Goal: Information Seeking & Learning: Understand process/instructions

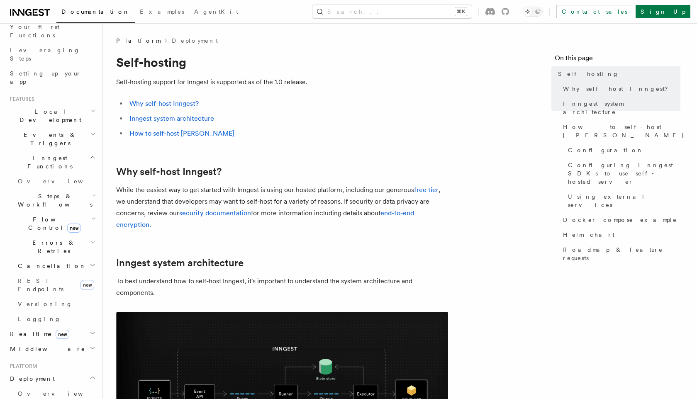
scroll to position [121, 0]
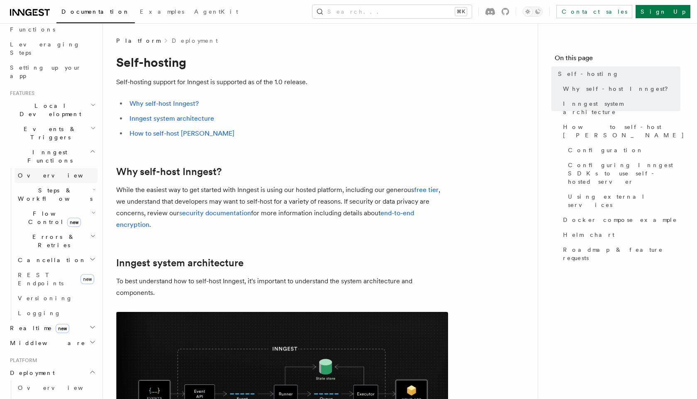
click at [48, 168] on link "Overview" at bounding box center [56, 175] width 83 height 15
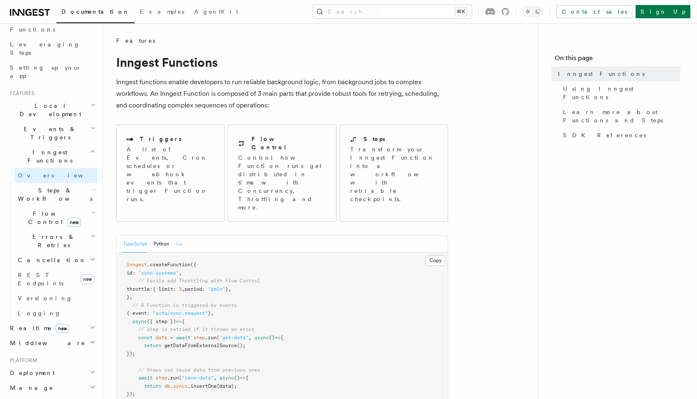
click at [181, 236] on button "Go" at bounding box center [179, 244] width 7 height 17
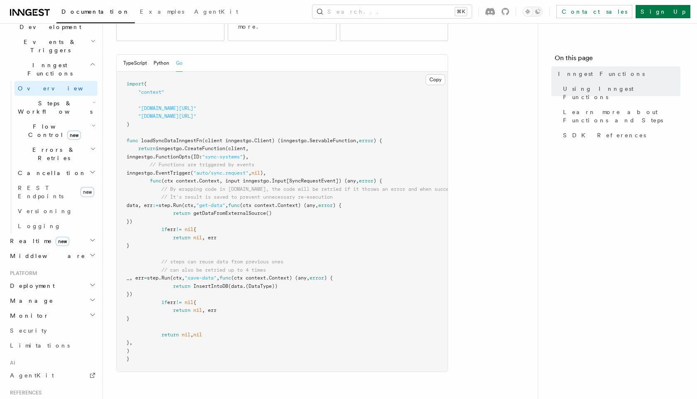
scroll to position [227, 0]
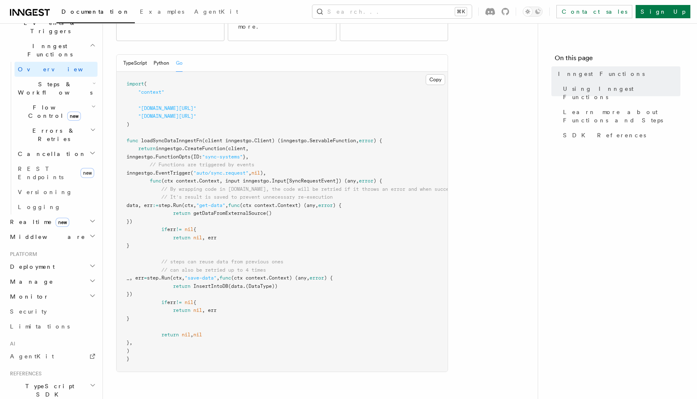
click at [62, 274] on h2 "Manage" at bounding box center [52, 281] width 91 height 15
click at [56, 323] on span "Function Replay" at bounding box center [39, 330] width 43 height 15
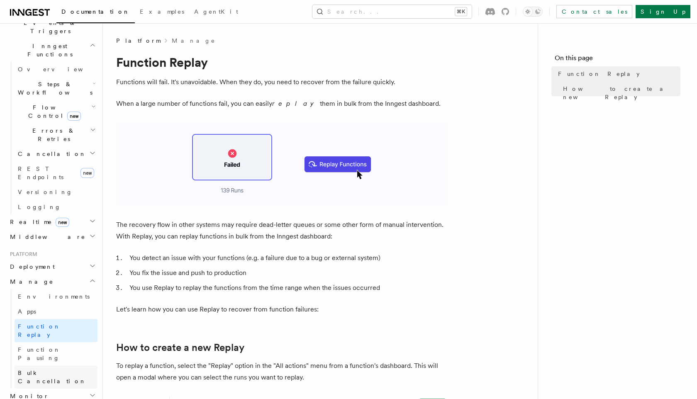
click at [59, 370] on span "Bulk Cancellation" at bounding box center [52, 377] width 68 height 15
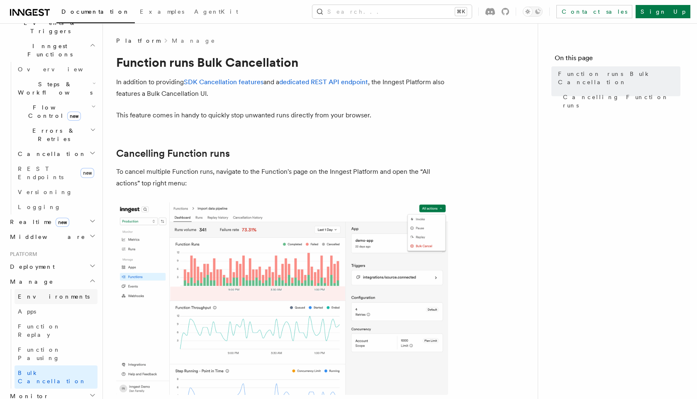
click at [55, 289] on link "Environments" at bounding box center [56, 296] width 83 height 15
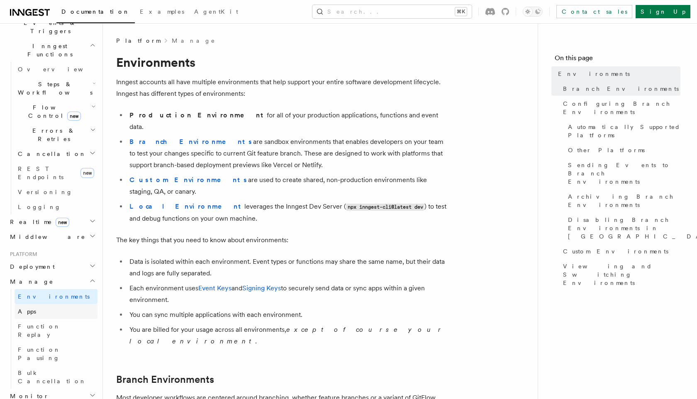
click at [49, 304] on link "Apps" at bounding box center [56, 311] width 83 height 15
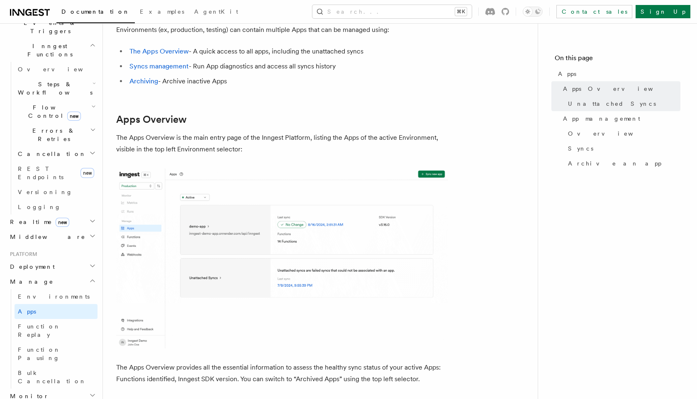
scroll to position [30, 0]
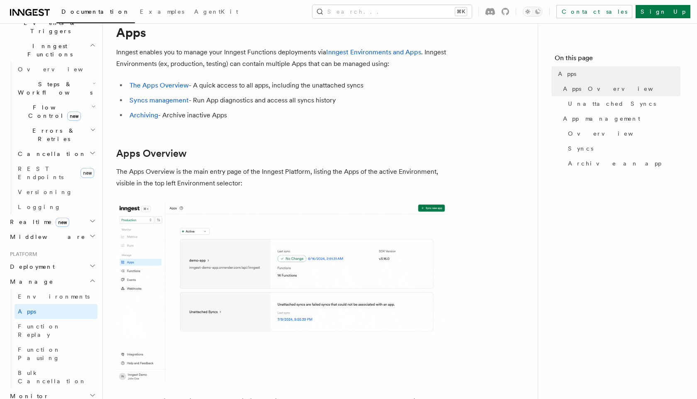
click at [197, 257] on img at bounding box center [282, 293] width 332 height 180
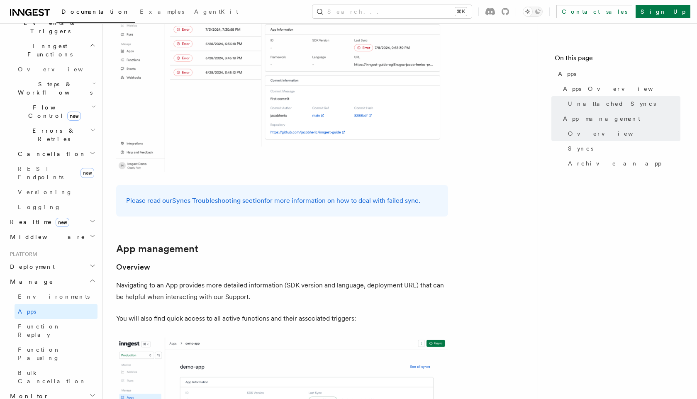
scroll to position [686, 0]
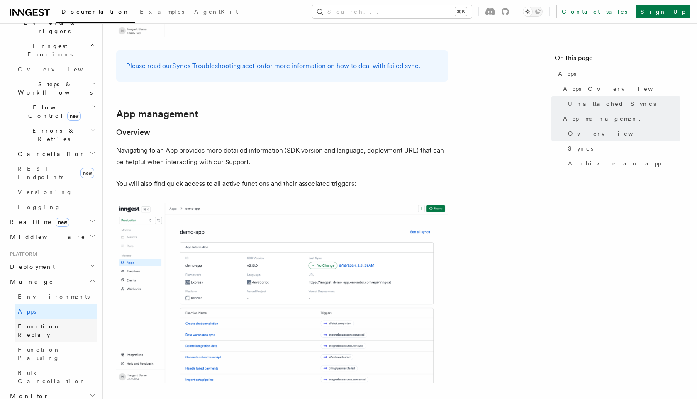
click at [59, 323] on span "Function Replay" at bounding box center [39, 330] width 43 height 15
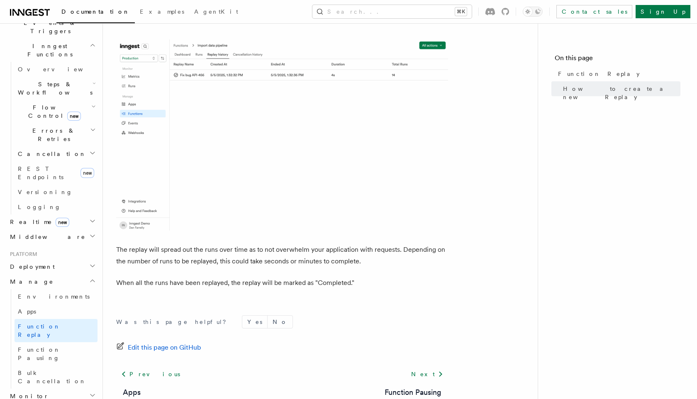
scroll to position [1359, 0]
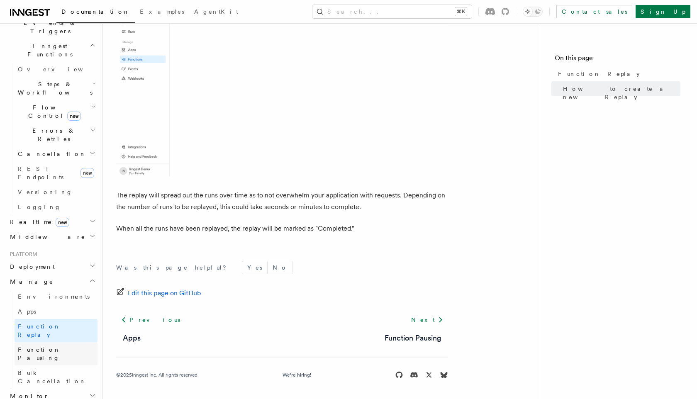
click at [42, 347] on span "Function Pausing" at bounding box center [39, 354] width 43 height 15
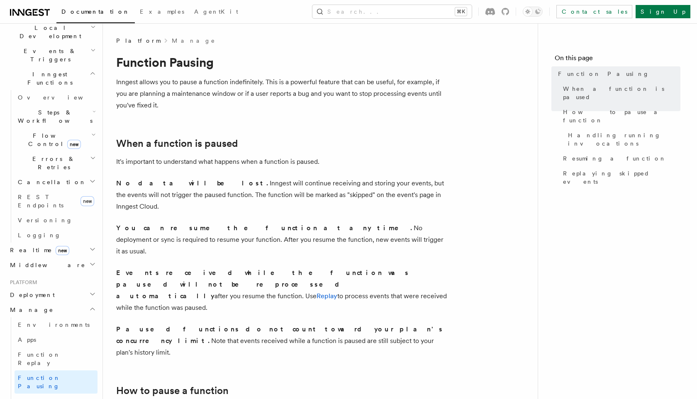
scroll to position [133, 0]
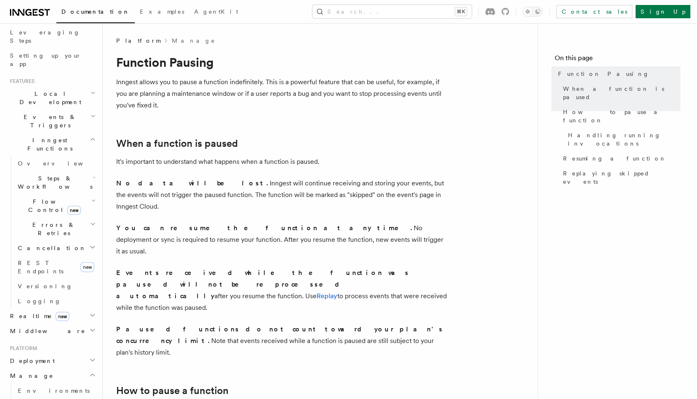
click at [57, 90] on span "Local Development" at bounding box center [49, 98] width 84 height 17
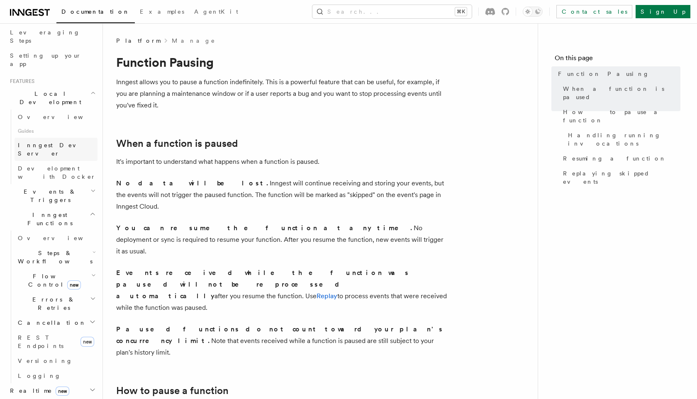
click at [61, 142] on span "Inngest Dev Server" at bounding box center [53, 149] width 71 height 15
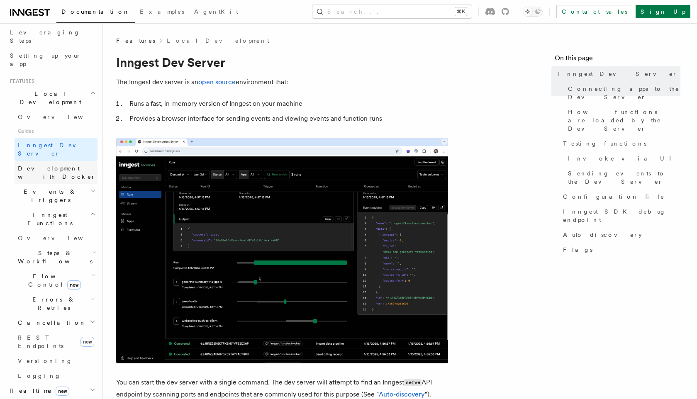
click at [66, 161] on link "Development with Docker" at bounding box center [56, 172] width 83 height 23
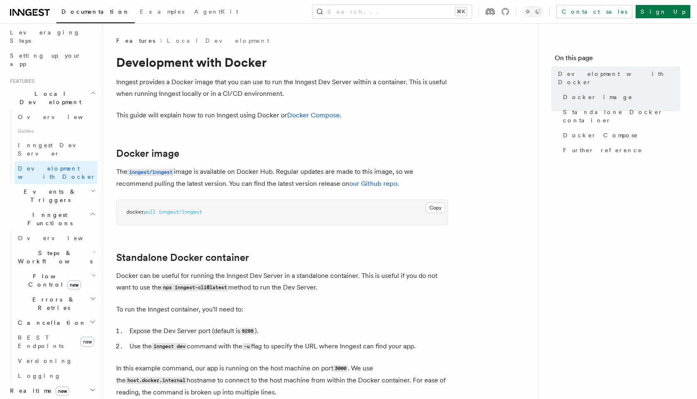
click at [64, 246] on h2 "Steps & Workflows" at bounding box center [56, 257] width 83 height 23
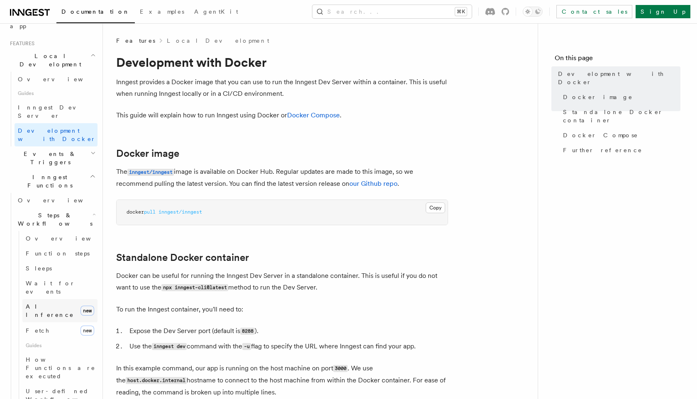
scroll to position [291, 0]
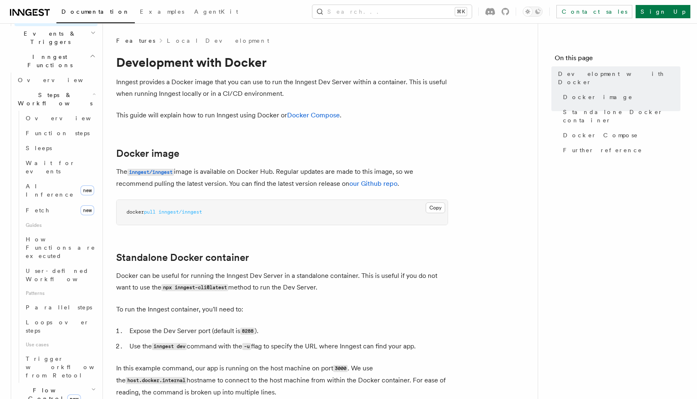
click at [276, 225] on div "Copy Copied docker pull inngest/inngest" at bounding box center [282, 213] width 332 height 26
